Goal: Navigation & Orientation: Find specific page/section

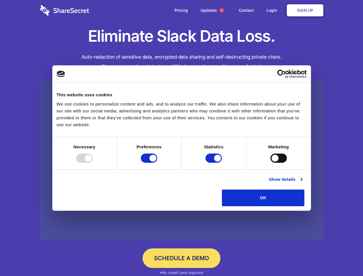
click at [93, 163] on div at bounding box center [84, 157] width 16 height 9
click at [157, 163] on input "Preferences" at bounding box center [149, 157] width 16 height 9
checkbox input "false"
click at [214, 163] on input "Statistics" at bounding box center [213, 157] width 16 height 9
checkbox input "false"
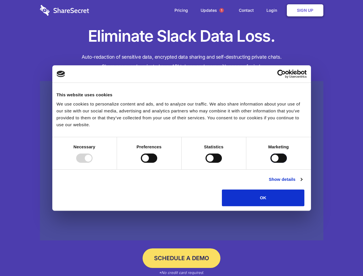
click at [270, 163] on input "Marketing" at bounding box center [278, 157] width 16 height 9
checkbox input "true"
click at [302, 183] on link "Show details" at bounding box center [285, 179] width 33 height 7
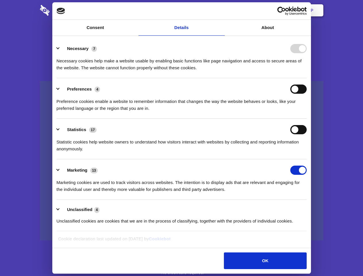
click at [307, 112] on div "Preference cookies enable a website to remember information that changes the wa…" at bounding box center [182, 103] width 250 height 18
click at [221, 10] on span "1" at bounding box center [221, 10] width 5 height 5
